Goal: Information Seeking & Learning: Find specific fact

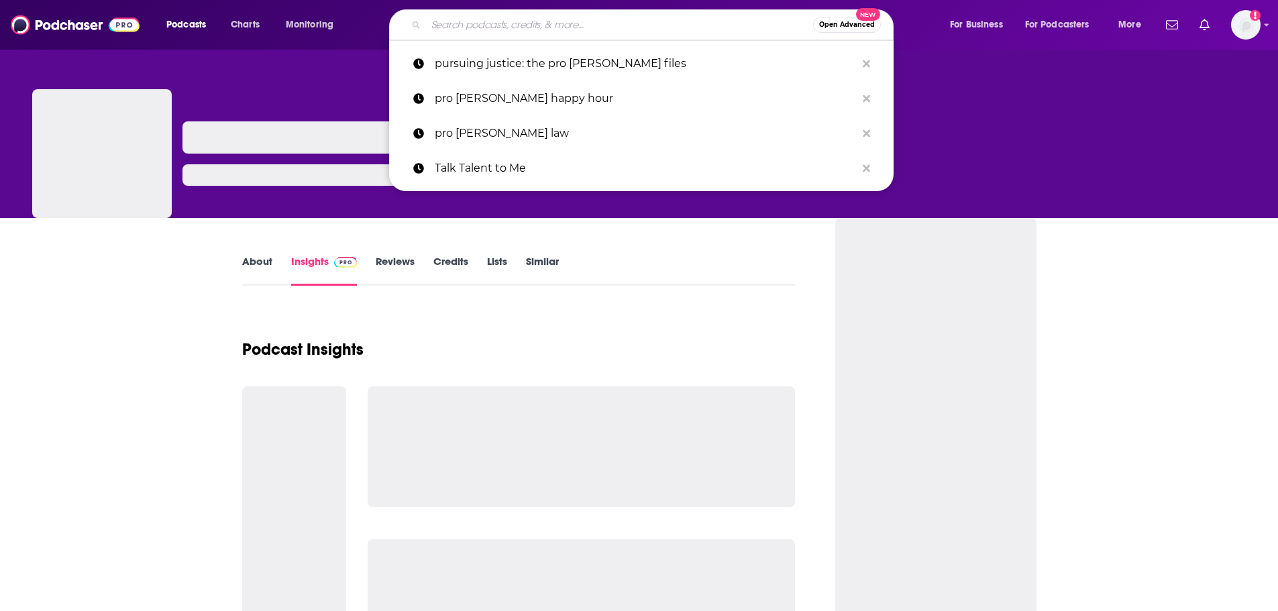
click at [578, 16] on input "Search podcasts, credits, & more..." at bounding box center [619, 24] width 387 height 21
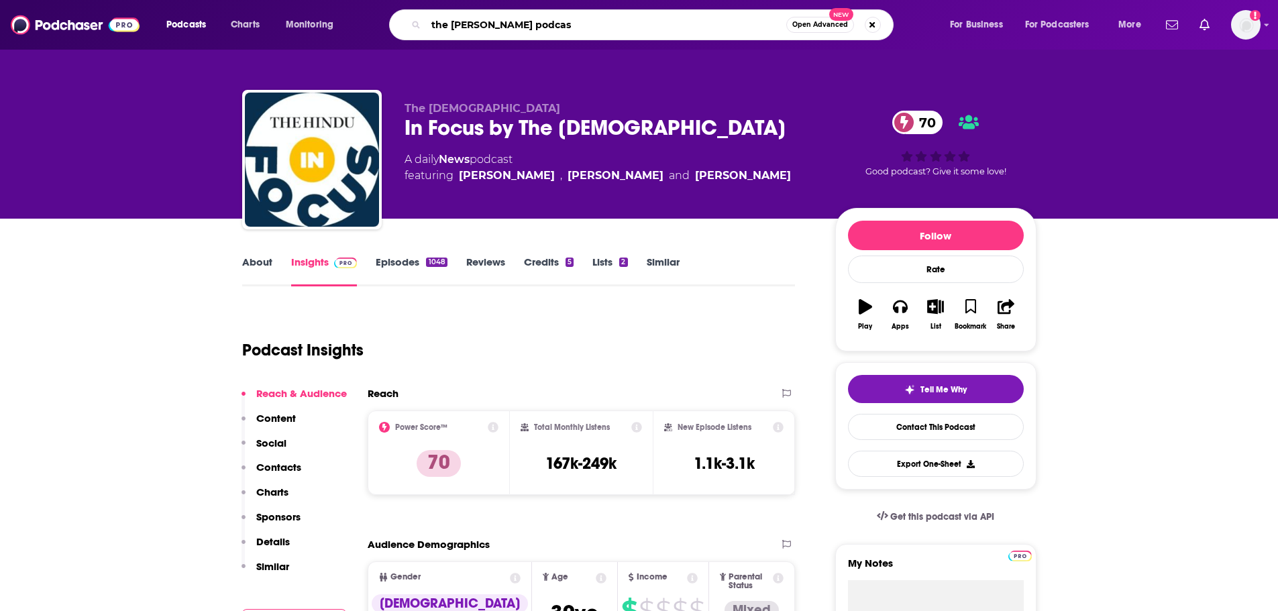
type input "the [PERSON_NAME] podcast"
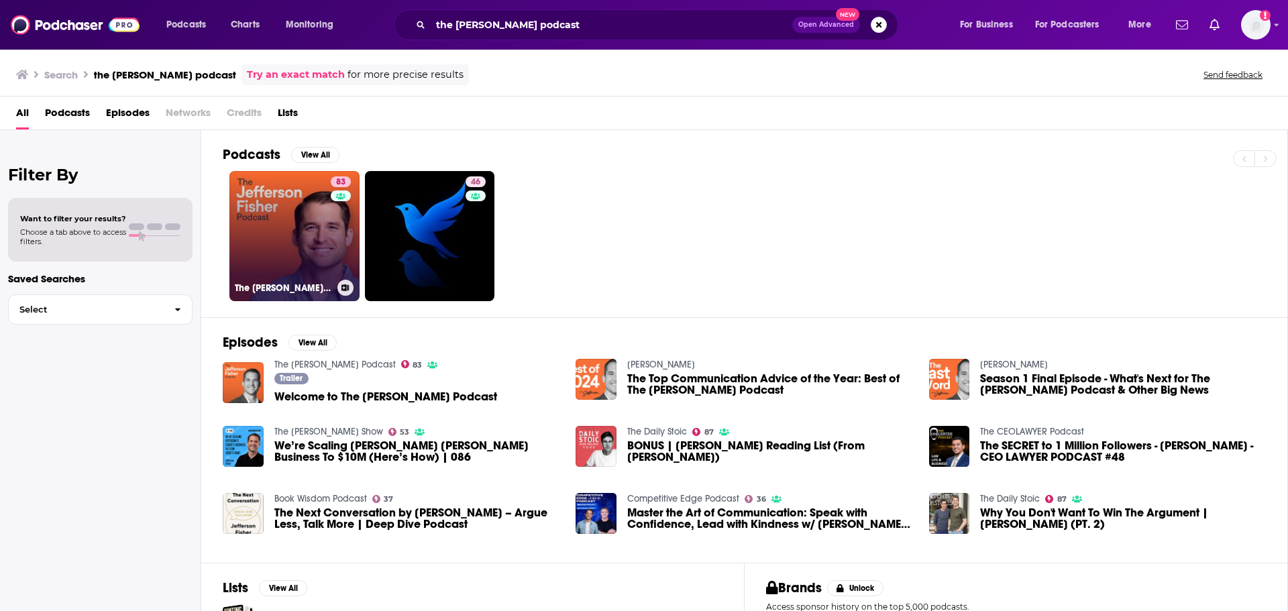
click at [299, 225] on link "83 The [PERSON_NAME] Podcast" at bounding box center [294, 236] width 130 height 130
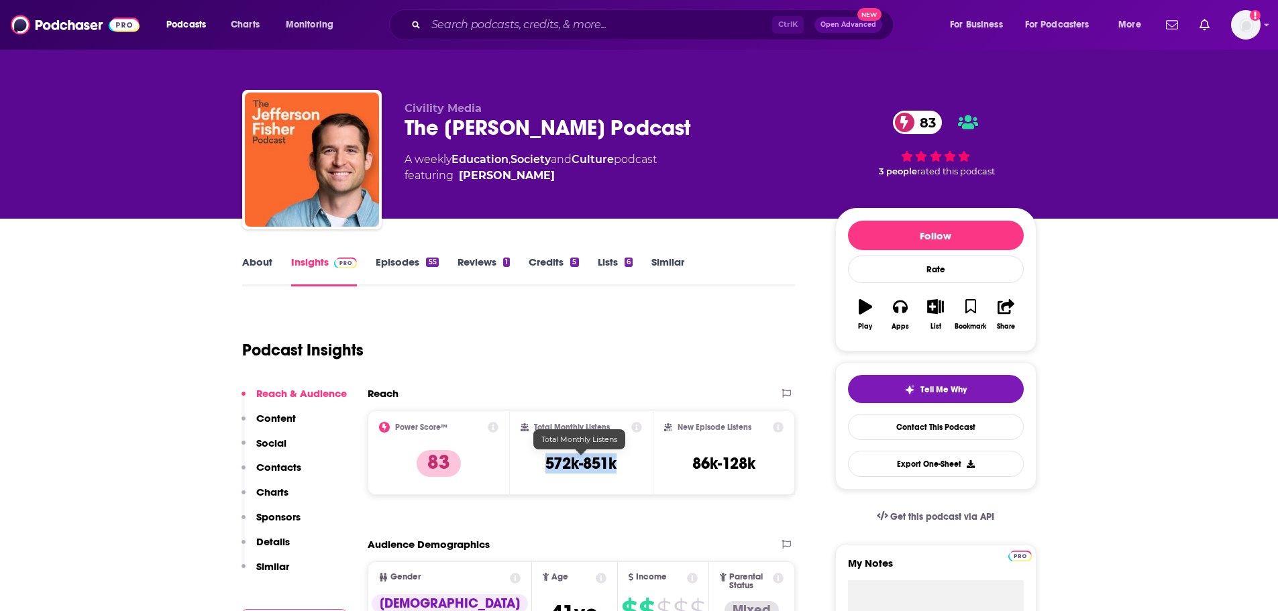
drag, startPoint x: 543, startPoint y: 465, endPoint x: 626, endPoint y: 462, distance: 82.6
click at [626, 462] on div "Total Monthly Listens 572k-851k" at bounding box center [581, 453] width 121 height 62
copy h3 "572k-851k"
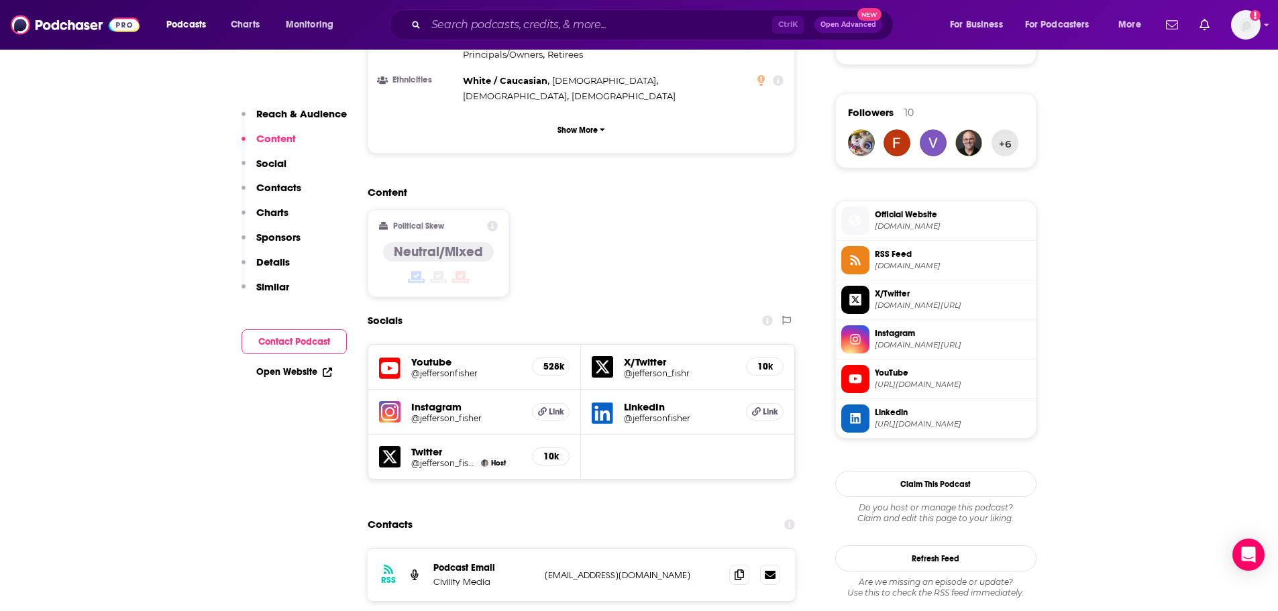
scroll to position [939, 0]
click at [733, 563] on span at bounding box center [739, 573] width 20 height 20
